Goal: Task Accomplishment & Management: Use online tool/utility

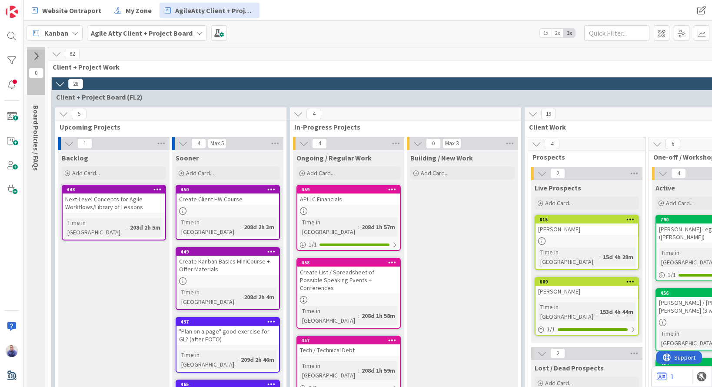
click at [307, 8] on div "Website Ontraport My Zone AgileAtty Client + Project" at bounding box center [250, 11] width 446 height 16
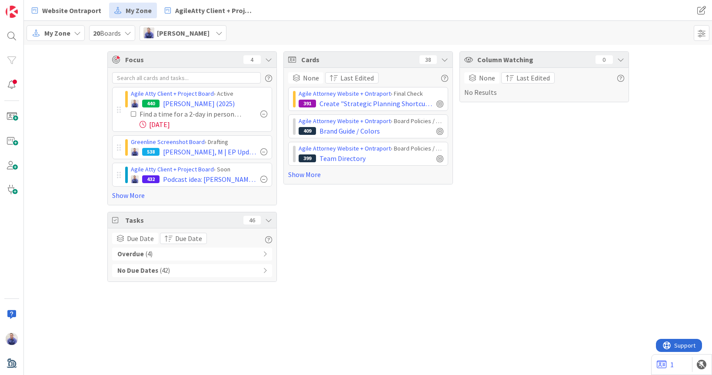
click at [647, 12] on div "Website Ontraport My Zone AgileAtty Client + Project Website Ontraport My Zone …" at bounding box center [368, 10] width 688 height 21
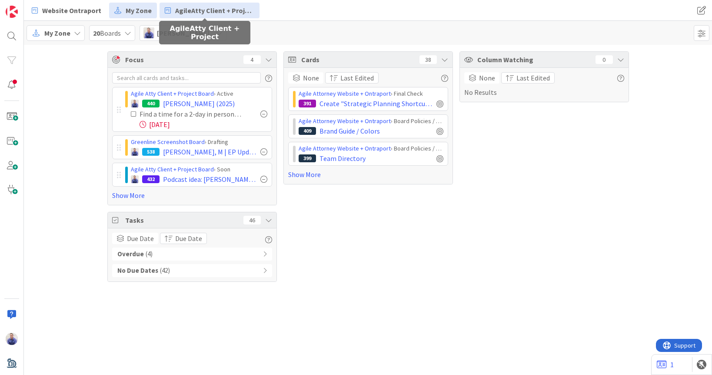
click at [207, 12] on span "AgileAtty Client + Project" at bounding box center [214, 10] width 79 height 10
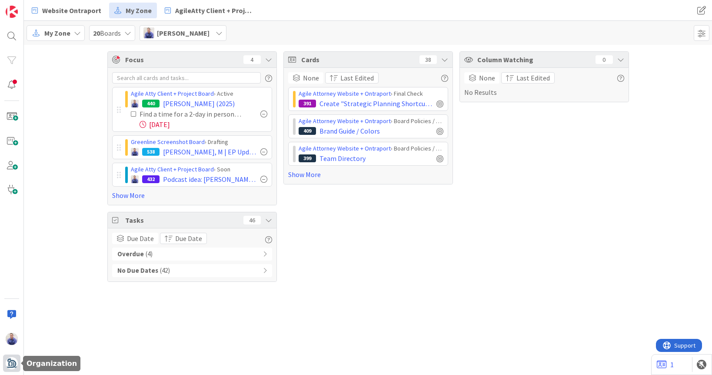
click at [13, 365] on img at bounding box center [12, 363] width 12 height 12
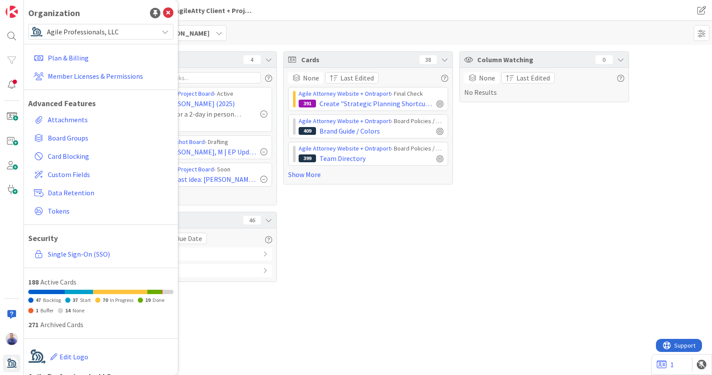
click at [51, 31] on span "Agile Professionals, LLC" at bounding box center [100, 32] width 107 height 12
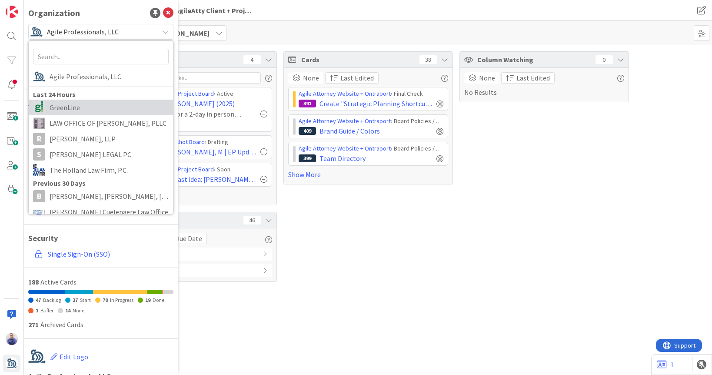
click at [54, 102] on span "GreenLine" at bounding box center [109, 107] width 119 height 13
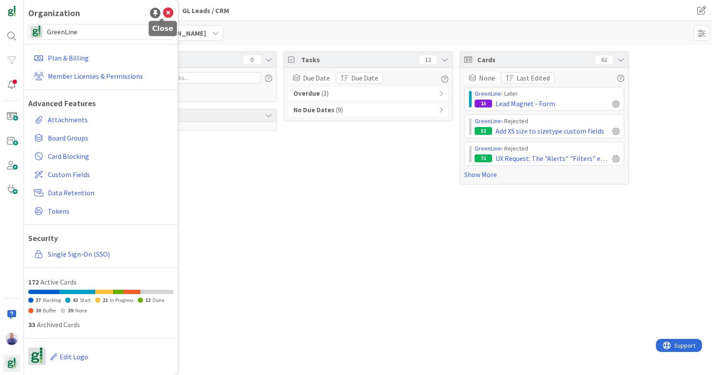
click at [163, 14] on icon at bounding box center [168, 13] width 10 height 10
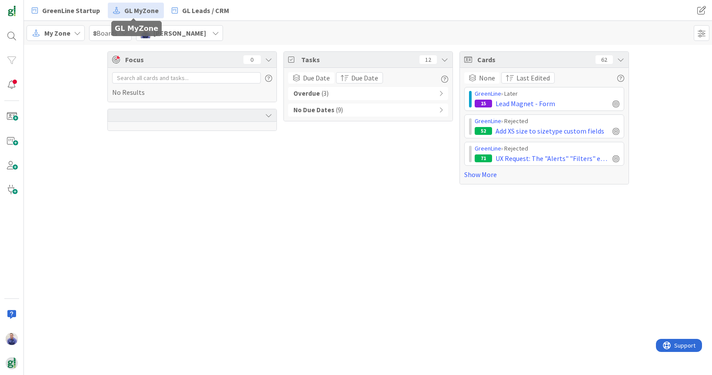
click at [134, 11] on span "GL MyZone" at bounding box center [141, 10] width 34 height 10
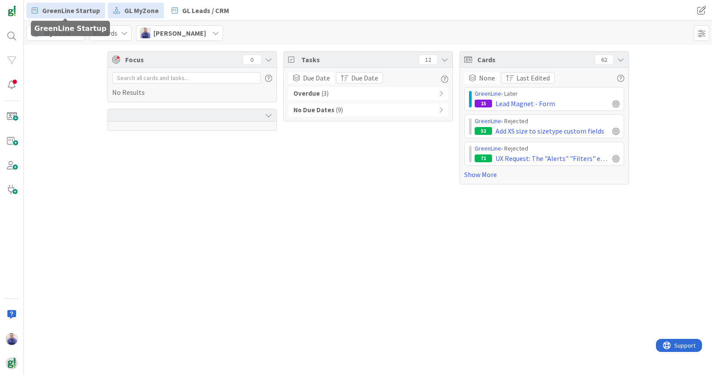
click at [83, 11] on span "GreenLine Startup" at bounding box center [71, 10] width 58 height 10
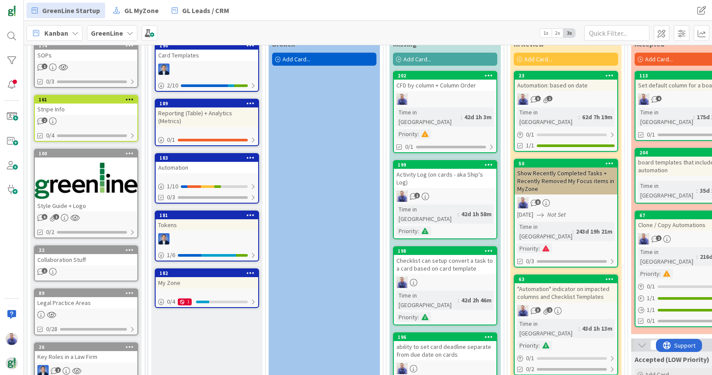
scroll to position [20, 0]
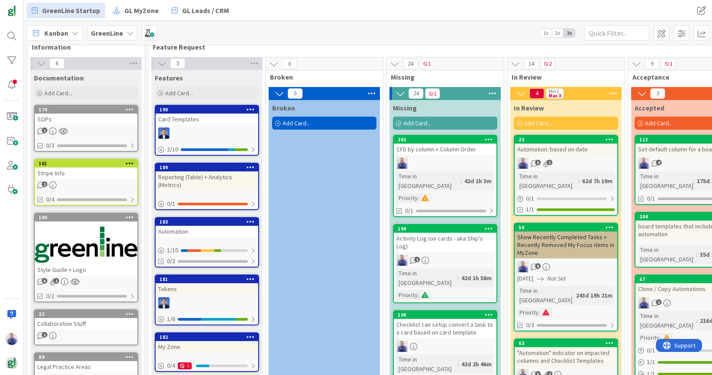
click at [413, 124] on span "Add Card..." at bounding box center [418, 123] width 28 height 8
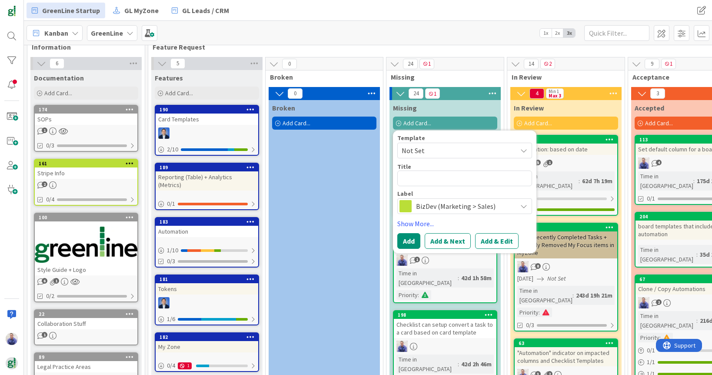
click at [445, 207] on span "BizDev (Marketing > Sales)" at bounding box center [464, 206] width 97 height 12
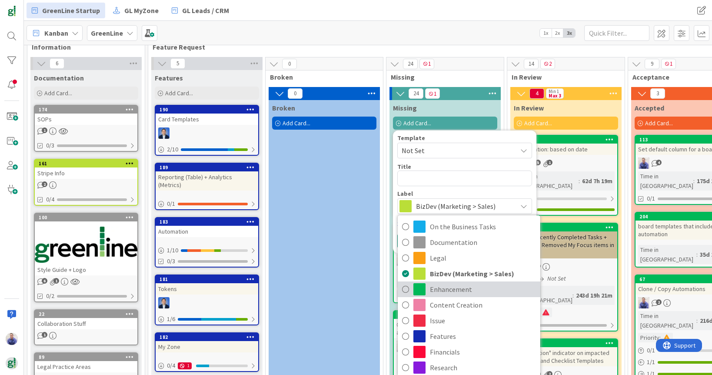
click at [451, 290] on span "Enhancement" at bounding box center [483, 289] width 106 height 13
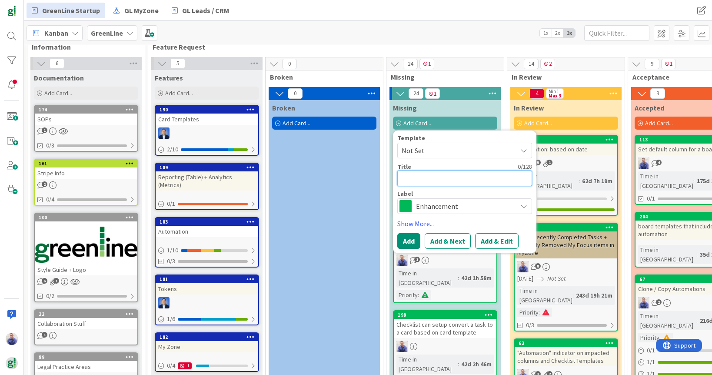
click at [432, 176] on textarea at bounding box center [464, 178] width 135 height 16
type textarea "x"
type textarea """
type textarea "x"
type textarea ""N"
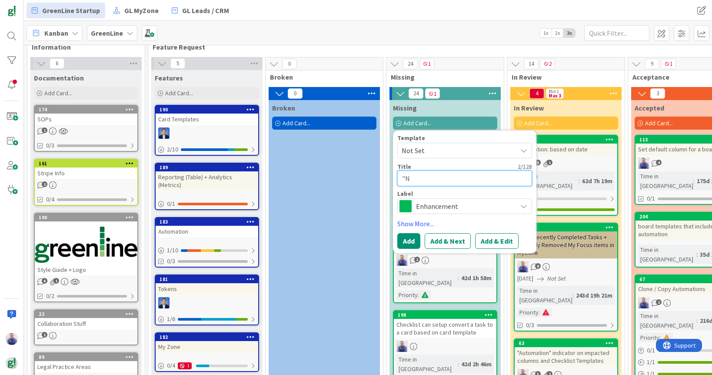
type textarea "x"
type textarea ""NA"
type textarea "x"
type textarea ""NA""
type textarea "x"
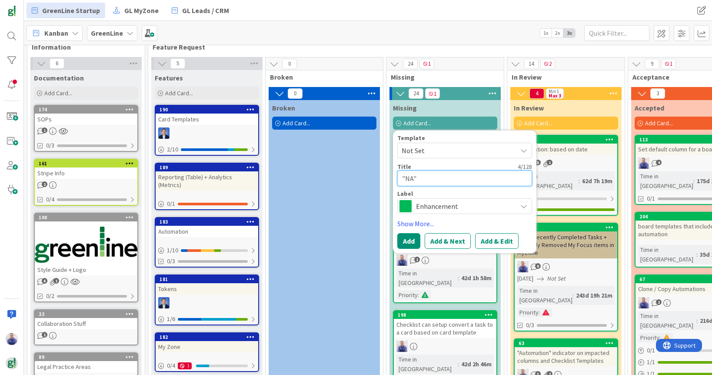
type textarea ""NA""
type textarea "x"
type textarea ""NA" M"
type textarea "x"
type textarea ""NA" Ma"
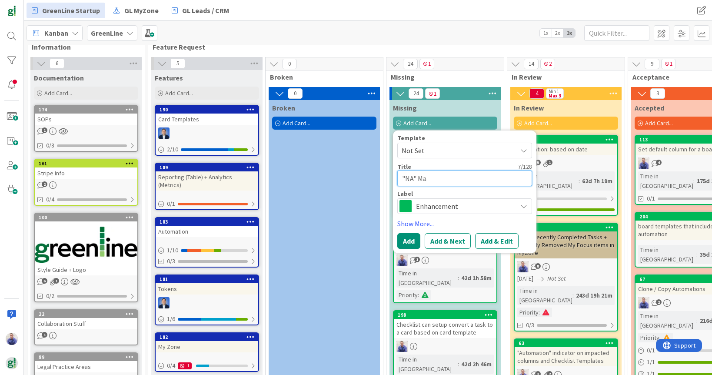
type textarea "x"
type textarea ""NA" Mac"
type textarea "x"
type textarea ""NA" Macr"
type textarea "x"
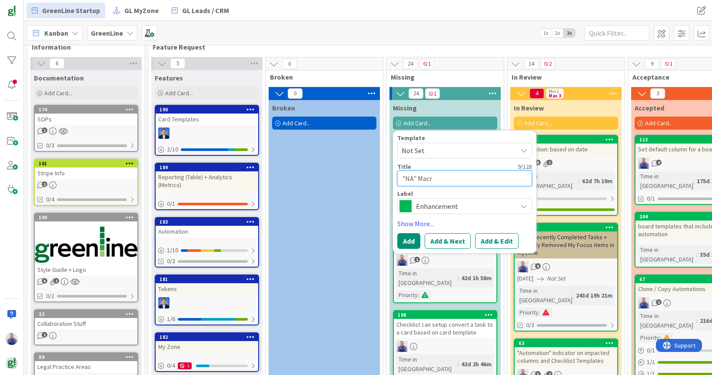
type textarea ""NA" Macro"
type textarea "x"
type textarea ""NA" Macro("
type textarea "x"
type textarea ""NA" Macro(?"
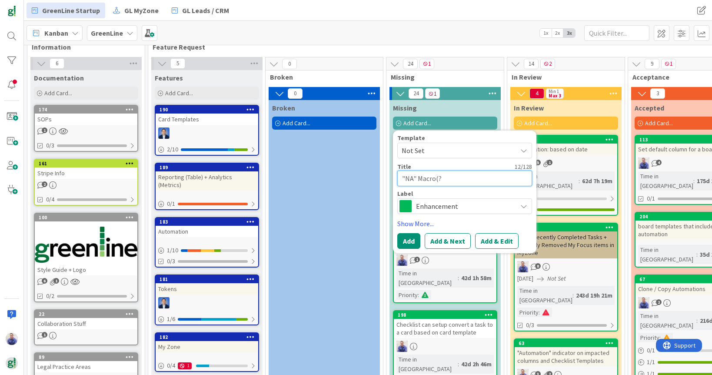
type textarea "x"
type textarea ""NA" Macro(?)"
type textarea "x"
type textarea ""NA" Macro(?)"
type textarea "x"
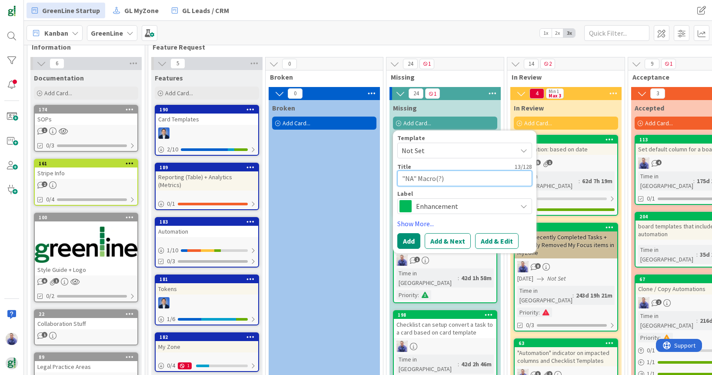
type textarea ""NA" Macro(?) f"
type textarea "x"
type textarea ""NA" Macro(?) fo"
type textarea "x"
type textarea ""NA" Macro(?) for"
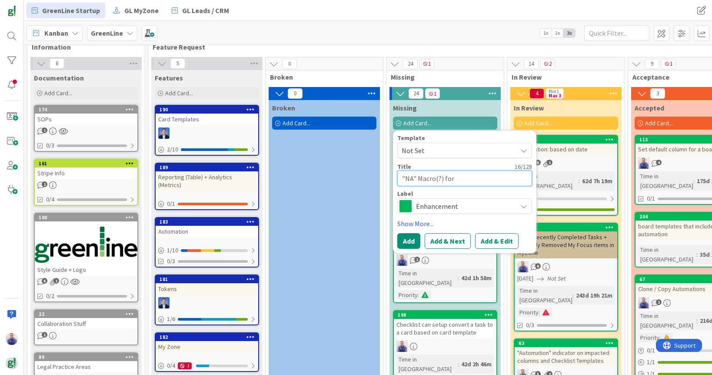
type textarea "x"
type textarea ""NA" Macro(?) for"
type textarea "x"
type textarea ""NA" Macro(?) for T"
type textarea "x"
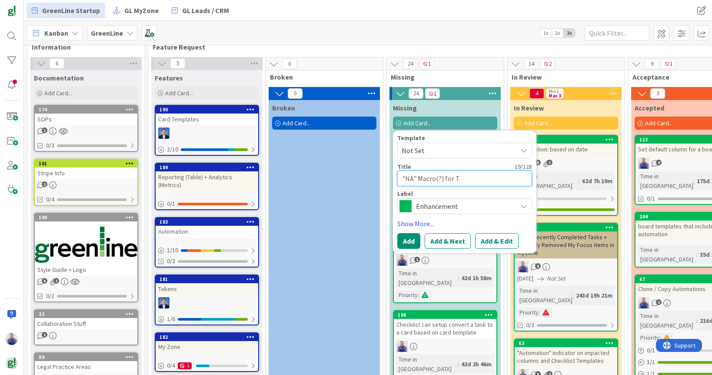
type textarea ""NA" Macro(?) for Ta"
type textarea "x"
type textarea ""NA" Macro(?) for Tas"
type textarea "x"
type textarea ""NA" Macro(?) for Task"
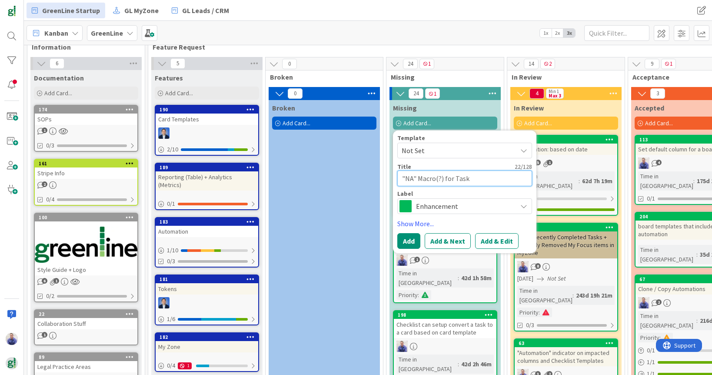
type textarea "x"
type textarea ""NA" Macro(?) for Tasks"
click at [490, 242] on button "Add & Edit" at bounding box center [496, 241] width 43 height 16
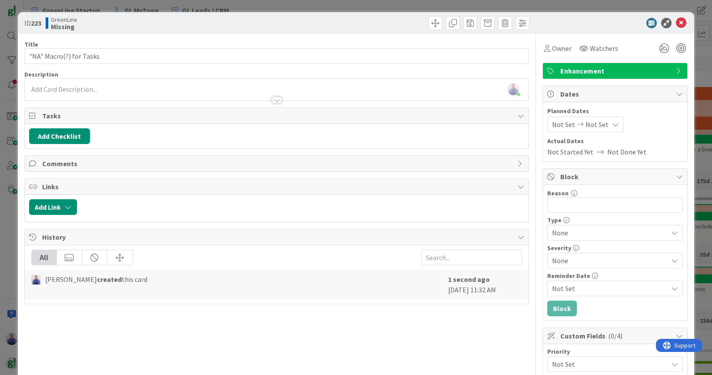
click at [155, 89] on div "[PERSON_NAME] just joined" at bounding box center [277, 90] width 504 height 22
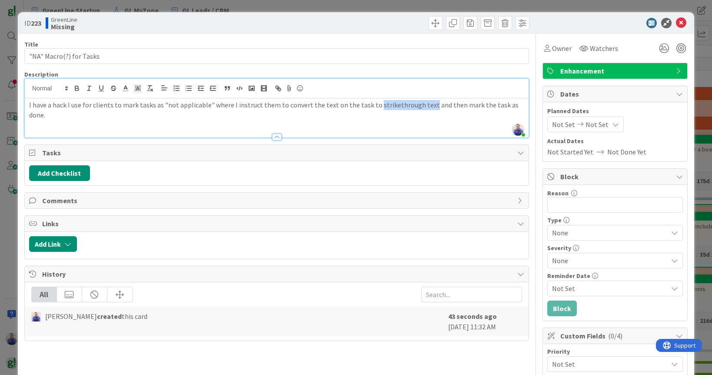
drag, startPoint x: 368, startPoint y: 106, endPoint x: 418, endPoint y: 107, distance: 50.0
click at [418, 107] on p "I have a hack I use for clients to mark tasks as "not applicable" where I instr…" at bounding box center [276, 110] width 495 height 20
click at [117, 87] on icon "button" at bounding box center [114, 88] width 8 height 8
click at [517, 107] on p "I have a hack I use for clients to mark tasks as "not applicable" where I instr…" at bounding box center [276, 110] width 495 height 20
click at [302, 116] on p "I have a hack I use for clients to mark tasks as "not applicable" where I instr…" at bounding box center [276, 110] width 495 height 20
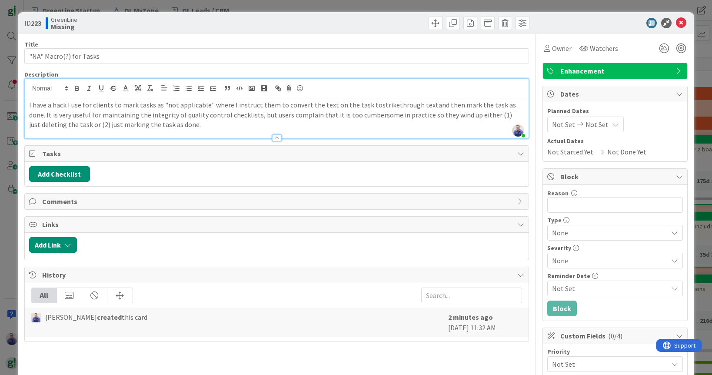
click at [276, 123] on p "I have a hack I use for clients to mark tasks as "not applicable" where I instr…" at bounding box center [276, 115] width 495 height 30
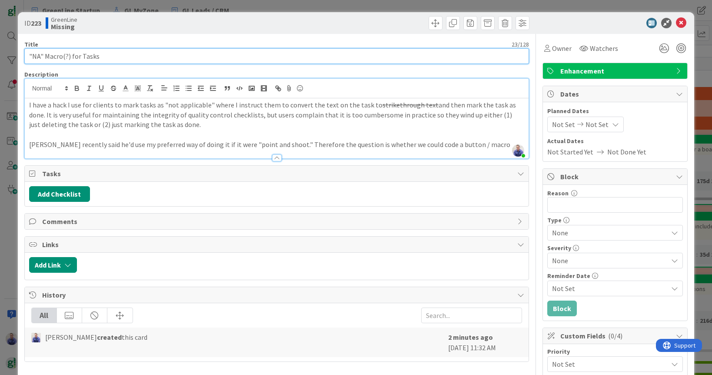
click at [70, 57] on input ""NA" Macro(?) for Tasks" at bounding box center [276, 56] width 505 height 16
type input ""NA" Macro(?) button for Tasks"
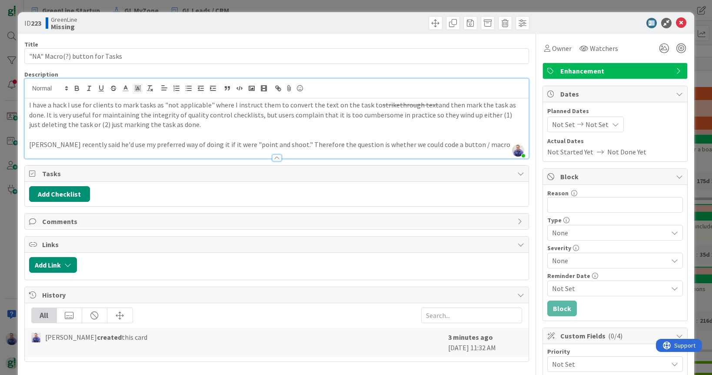
click at [297, 142] on p "[PERSON_NAME] recently said he'd use my preferred way of doing it if it were "p…" at bounding box center [276, 145] width 495 height 10
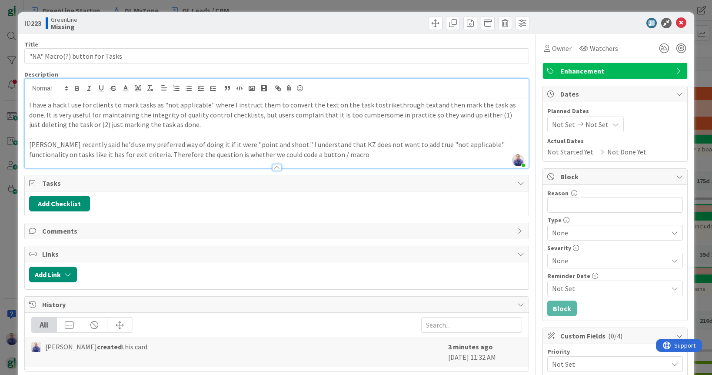
click at [385, 153] on p "[PERSON_NAME] recently said he'd use my preferred way of doing it if it were "p…" at bounding box center [276, 150] width 495 height 20
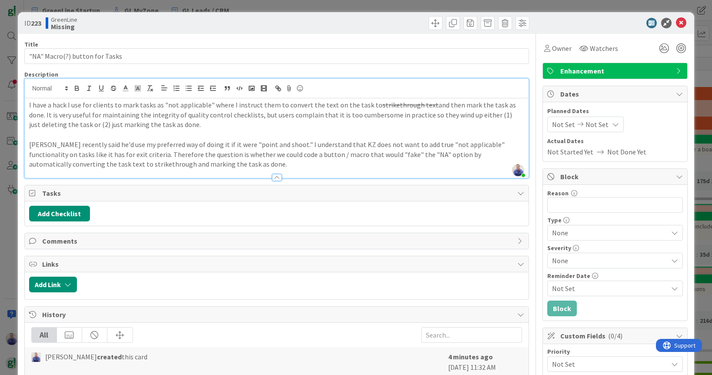
scroll to position [111, 0]
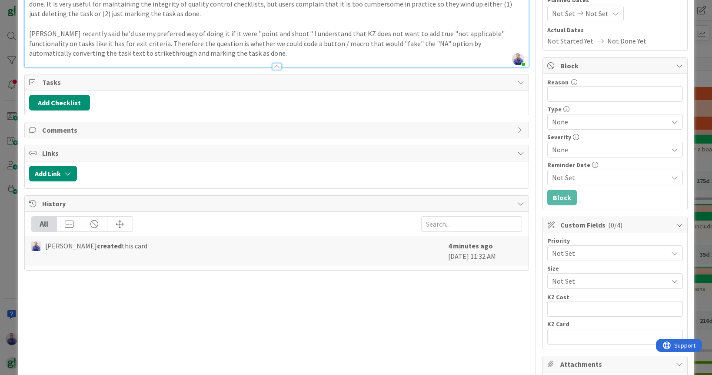
click at [604, 249] on span "Not Set" at bounding box center [607, 253] width 111 height 12
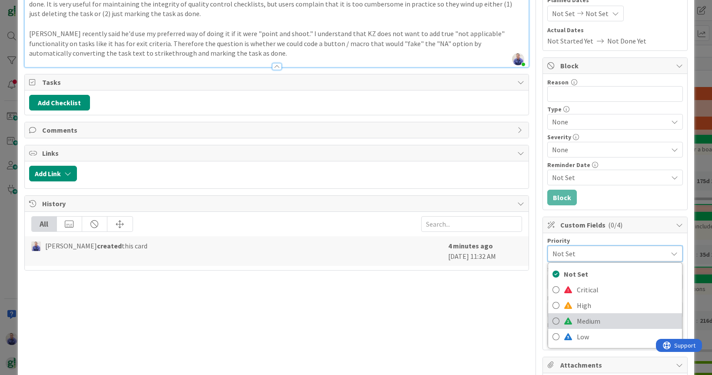
click at [605, 316] on span "Medium" at bounding box center [627, 320] width 101 height 13
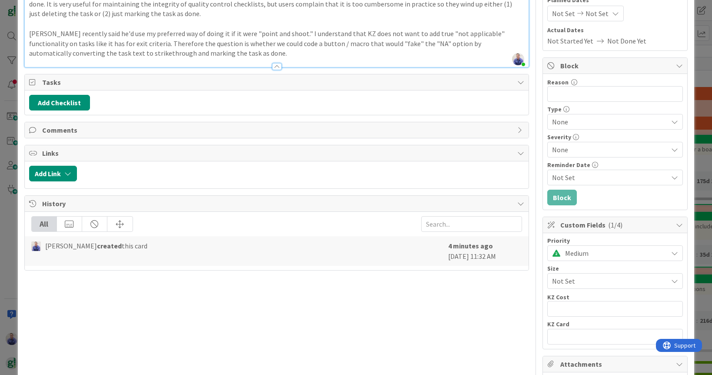
scroll to position [0, 0]
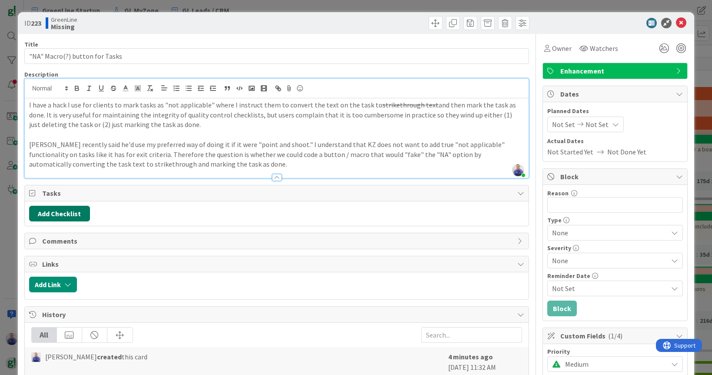
click at [63, 209] on button "Add Checklist" at bounding box center [59, 214] width 61 height 16
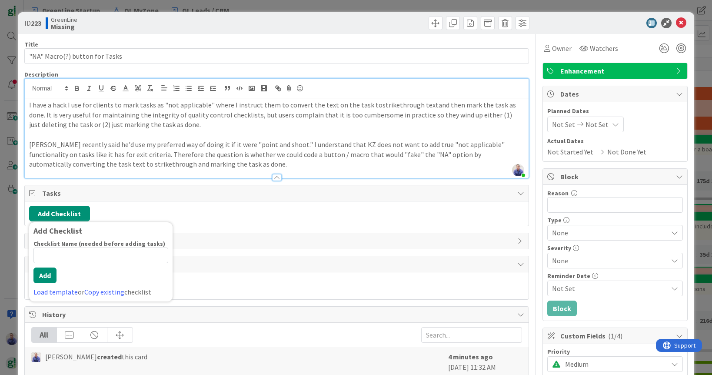
click at [64, 289] on link "Load template" at bounding box center [55, 291] width 44 height 9
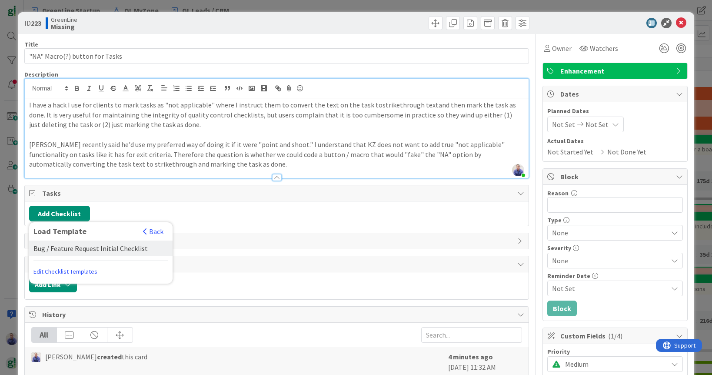
click at [68, 243] on div "Bug / Feature Request Initial Checklist" at bounding box center [101, 248] width 144 height 16
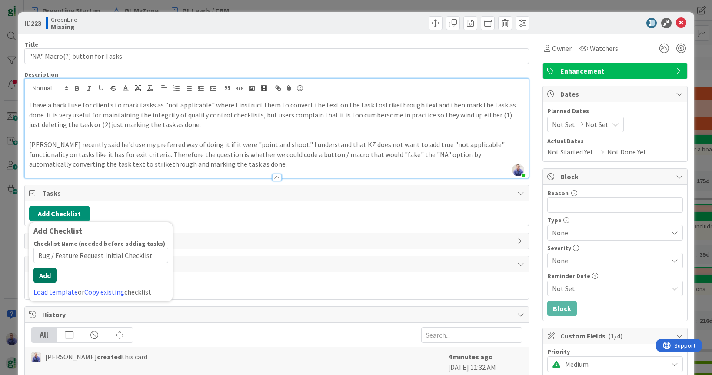
drag, startPoint x: 47, startPoint y: 282, endPoint x: 56, endPoint y: 279, distance: 9.5
click at [47, 281] on div "Checklist Name (needed before adding tasks) 39 / 64 Bug / Feature Request Initi…" at bounding box center [100, 268] width 135 height 57
click at [48, 271] on button "Add" at bounding box center [44, 275] width 23 height 16
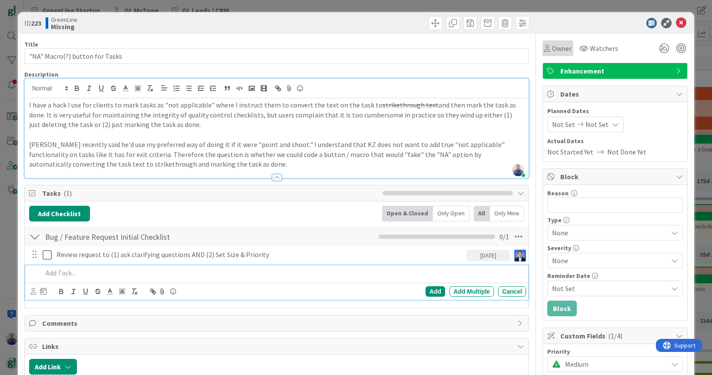
click at [559, 49] on span "Owner" at bounding box center [562, 48] width 20 height 10
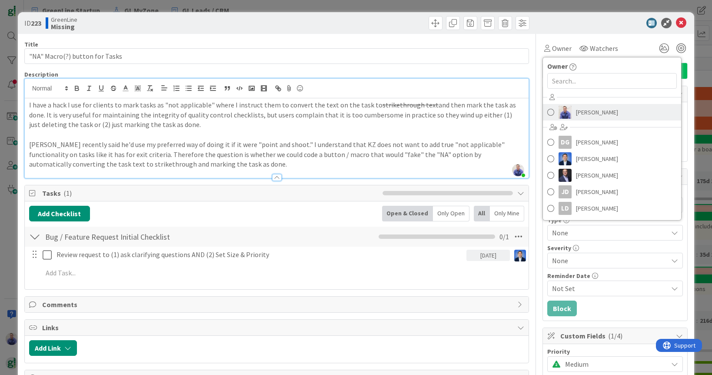
click at [581, 111] on span "[PERSON_NAME]" at bounding box center [597, 112] width 42 height 13
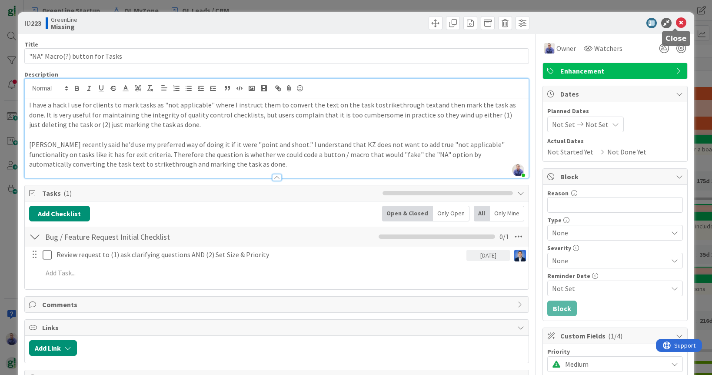
click at [676, 23] on icon at bounding box center [681, 23] width 10 height 10
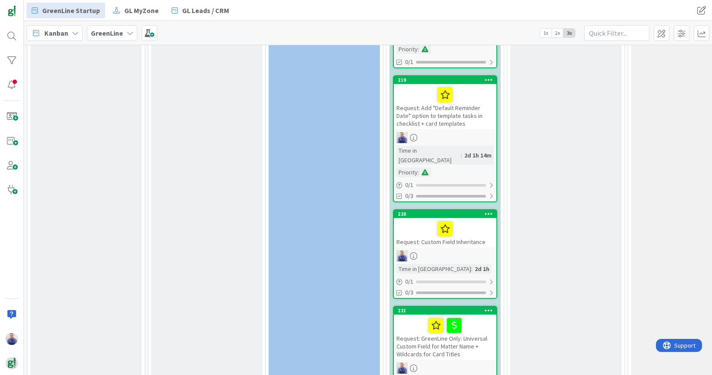
scroll to position [2408, 0]
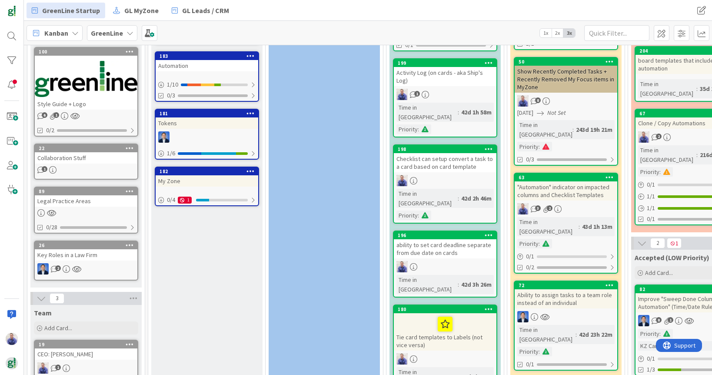
scroll to position [0, 0]
